Goal: Information Seeking & Learning: Learn about a topic

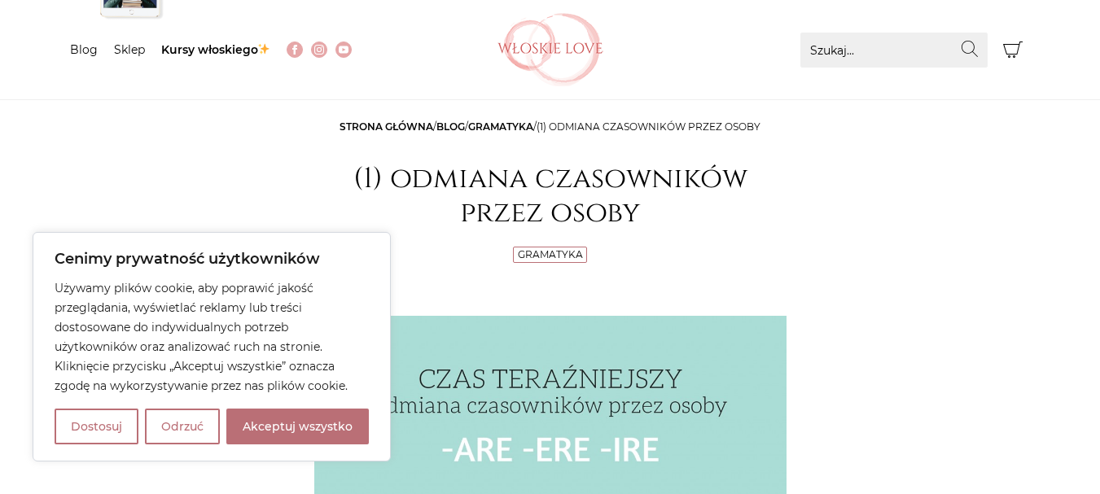
scroll to position [244, 0]
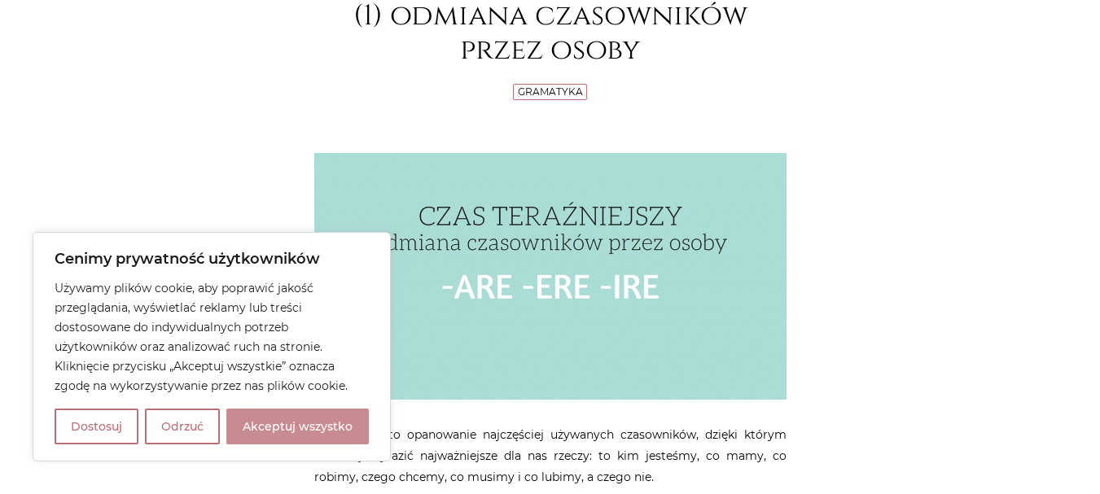
click at [321, 432] on button "Akceptuj wszystko" at bounding box center [297, 427] width 142 height 36
checkbox input "true"
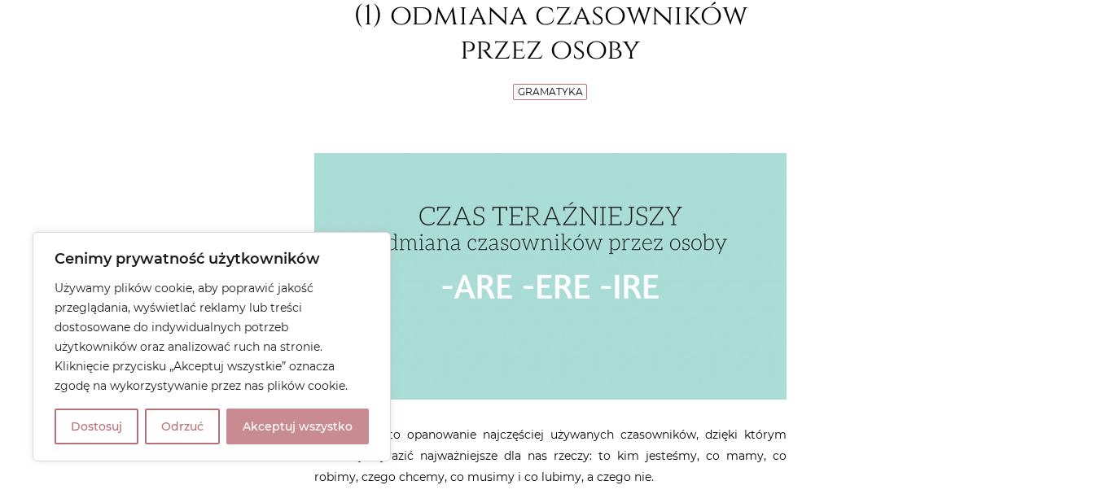
checkbox input "true"
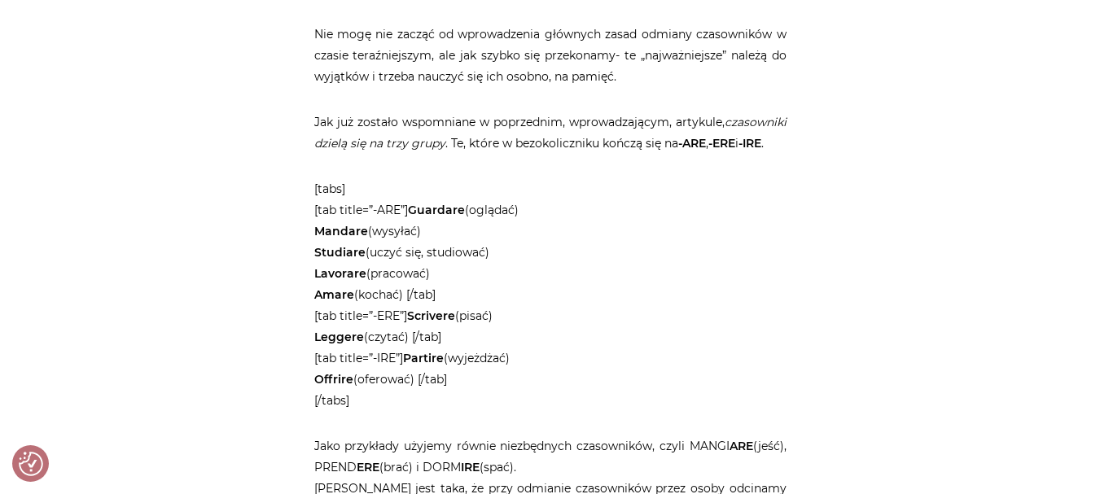
scroll to position [81, 0]
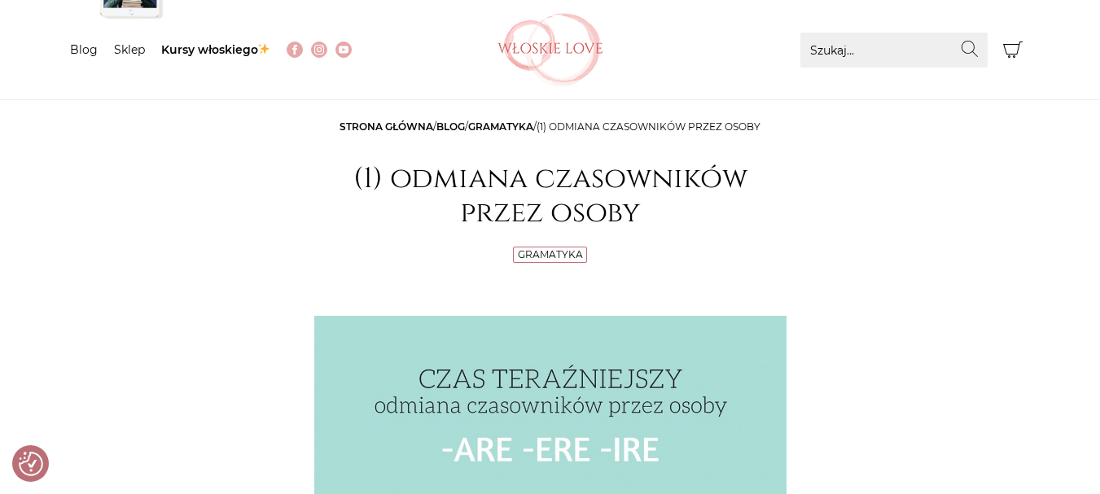
click at [503, 123] on link "Gramatyka" at bounding box center [500, 127] width 65 height 12
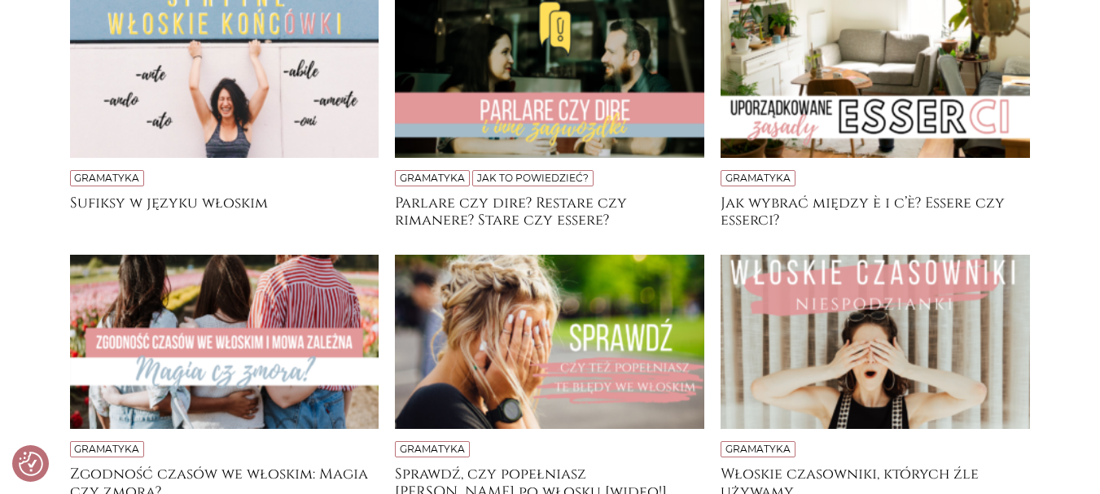
scroll to position [489, 0]
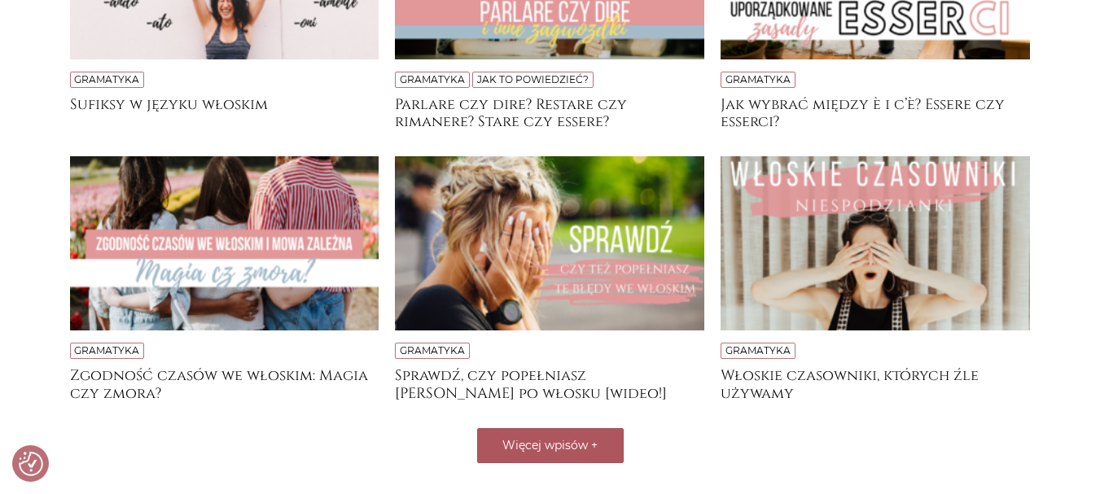
click at [559, 448] on span "Więcej wpisów" at bounding box center [544, 445] width 85 height 15
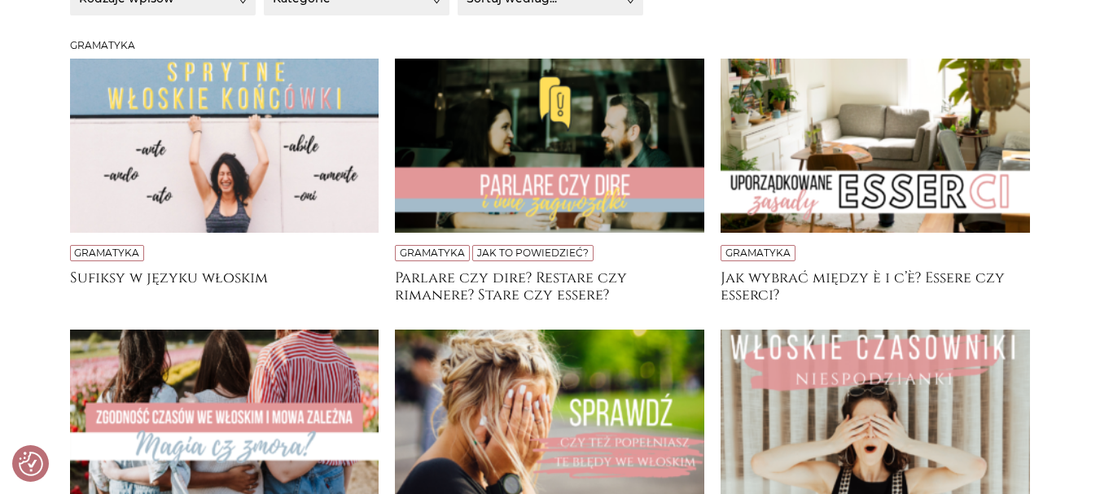
scroll to position [314, 0]
